Goal: Check status: Check status

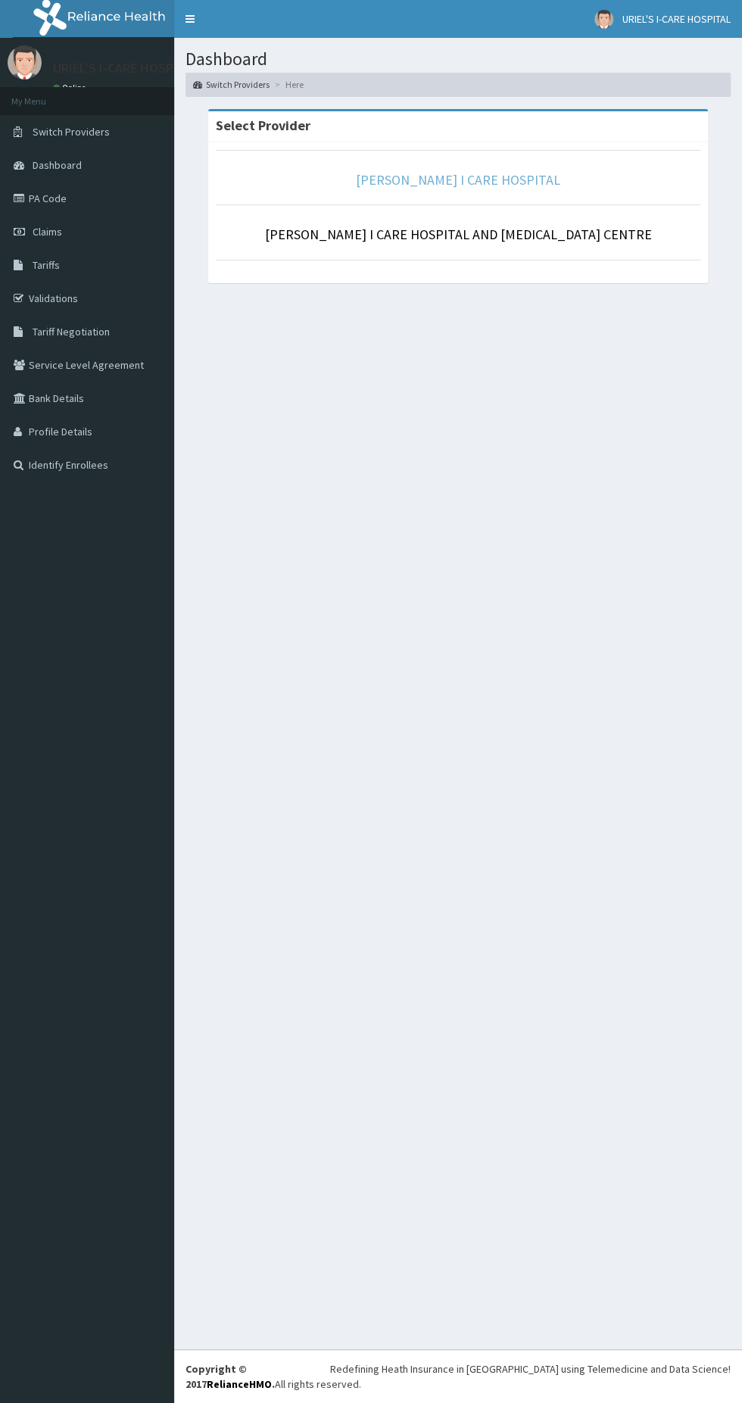
click at [483, 180] on link "[PERSON_NAME] I CARE HOSPITAL" at bounding box center [458, 179] width 204 height 17
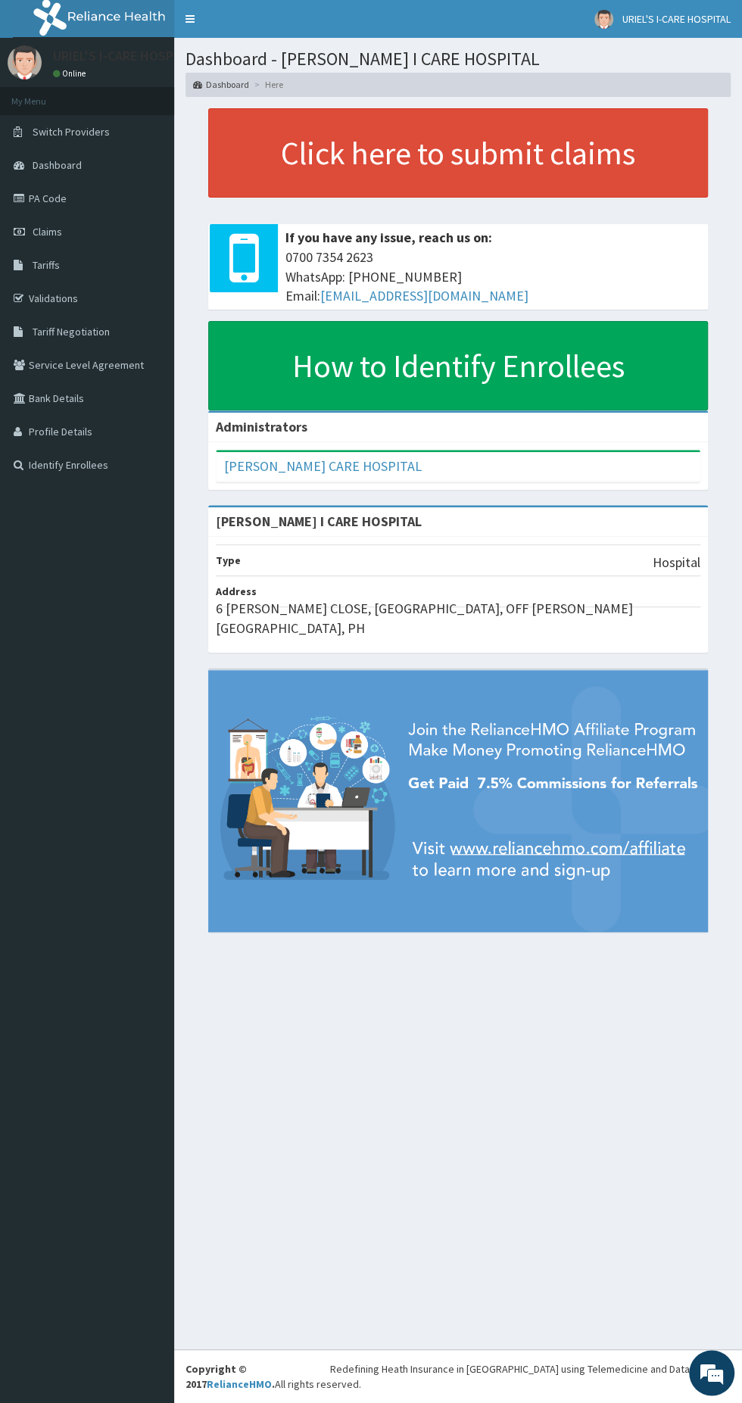
click at [84, 310] on link "Validations" at bounding box center [87, 298] width 174 height 33
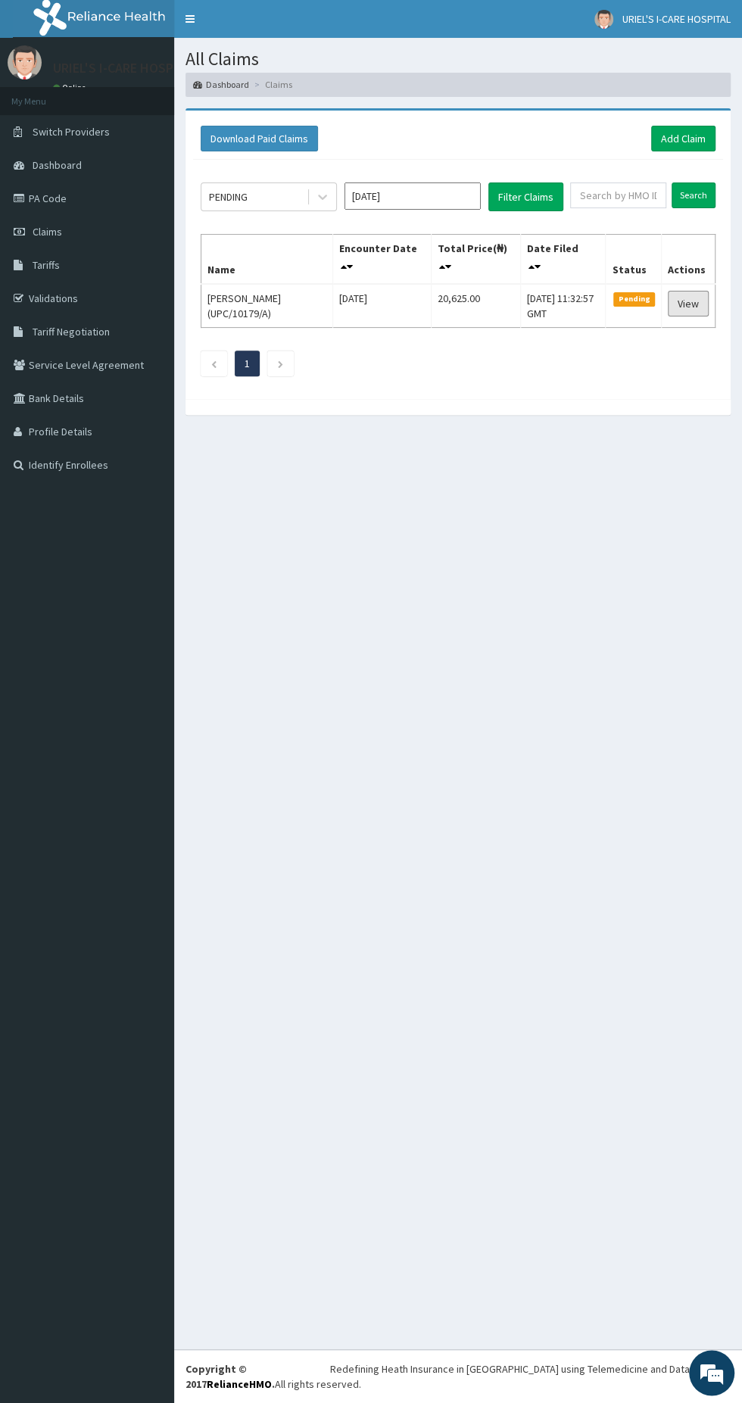
click at [679, 301] on link "View" at bounding box center [688, 304] width 41 height 26
